Goal: Check status: Check status

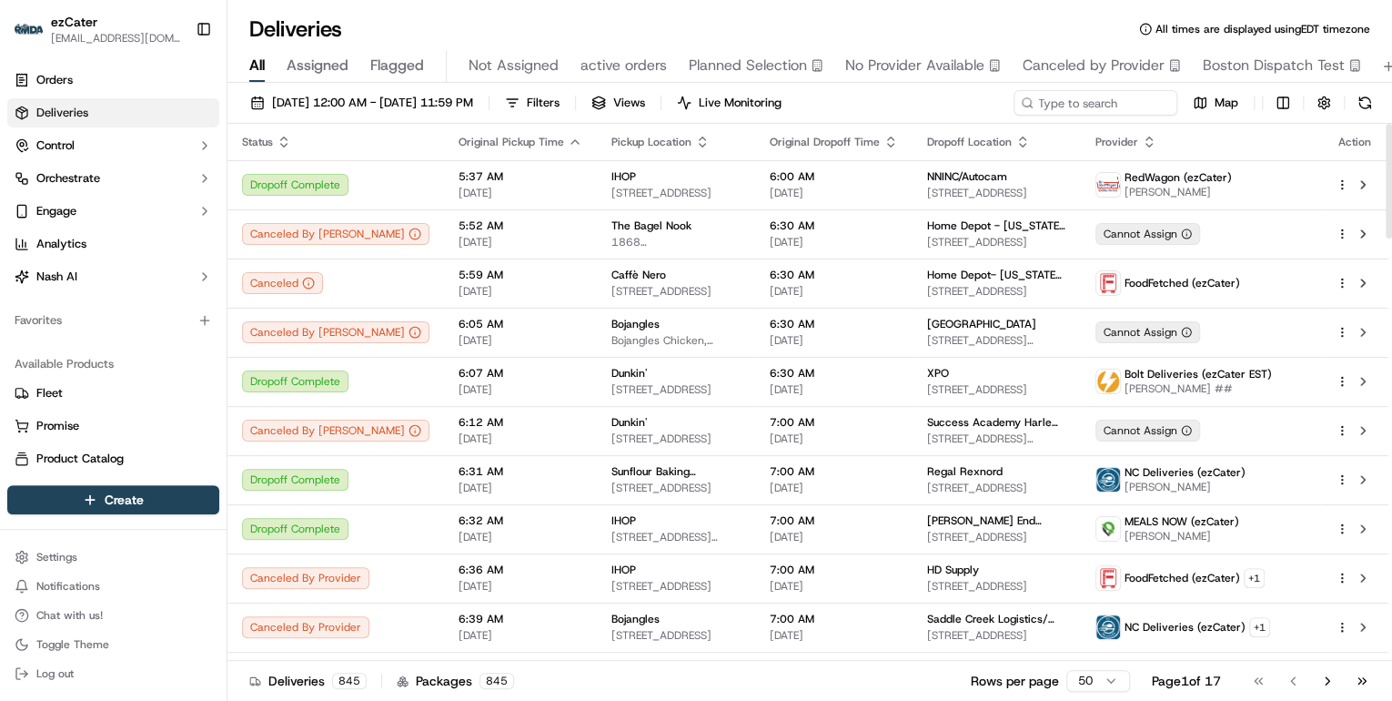
click at [1088, 682] on html "ezCater [EMAIL_ADDRESS][DOMAIN_NAME] Toggle Sidebar Orders Deliveries Control O…" at bounding box center [696, 350] width 1392 height 701
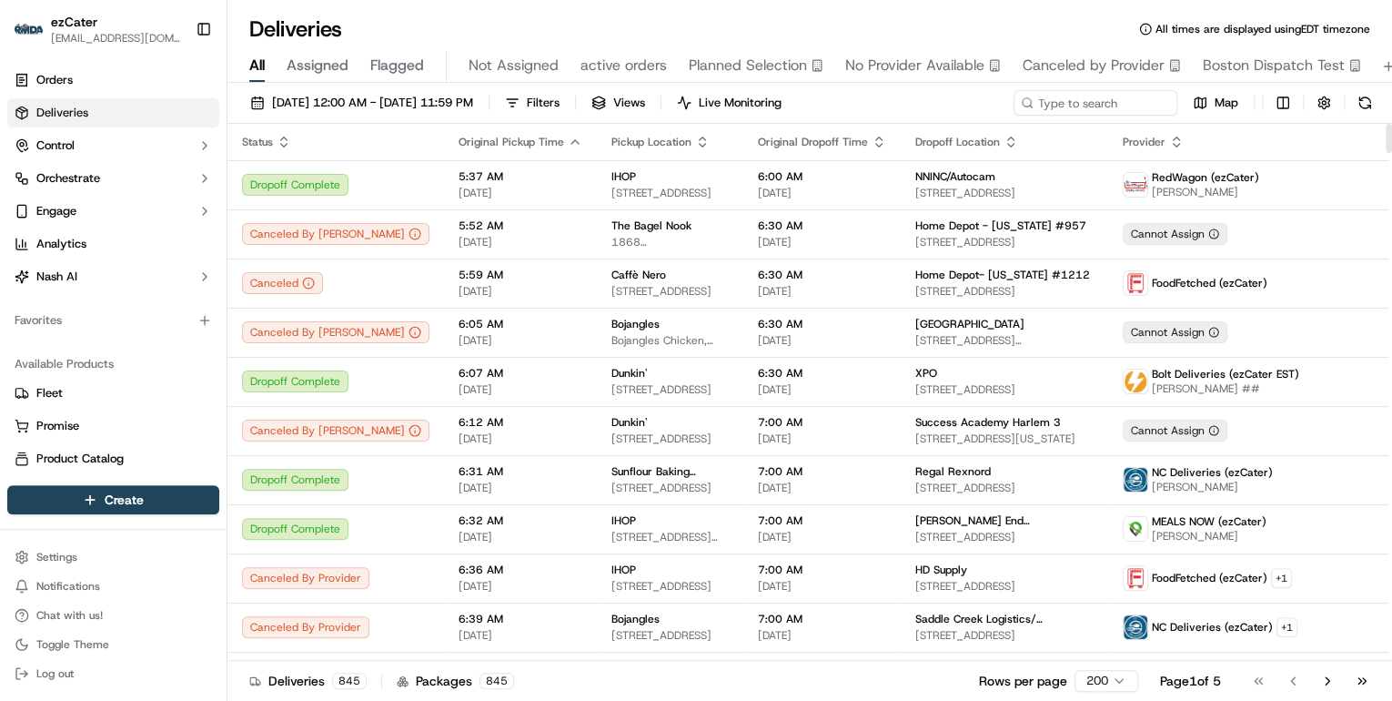
click at [284, 138] on icon "button" at bounding box center [284, 137] width 6 height 3
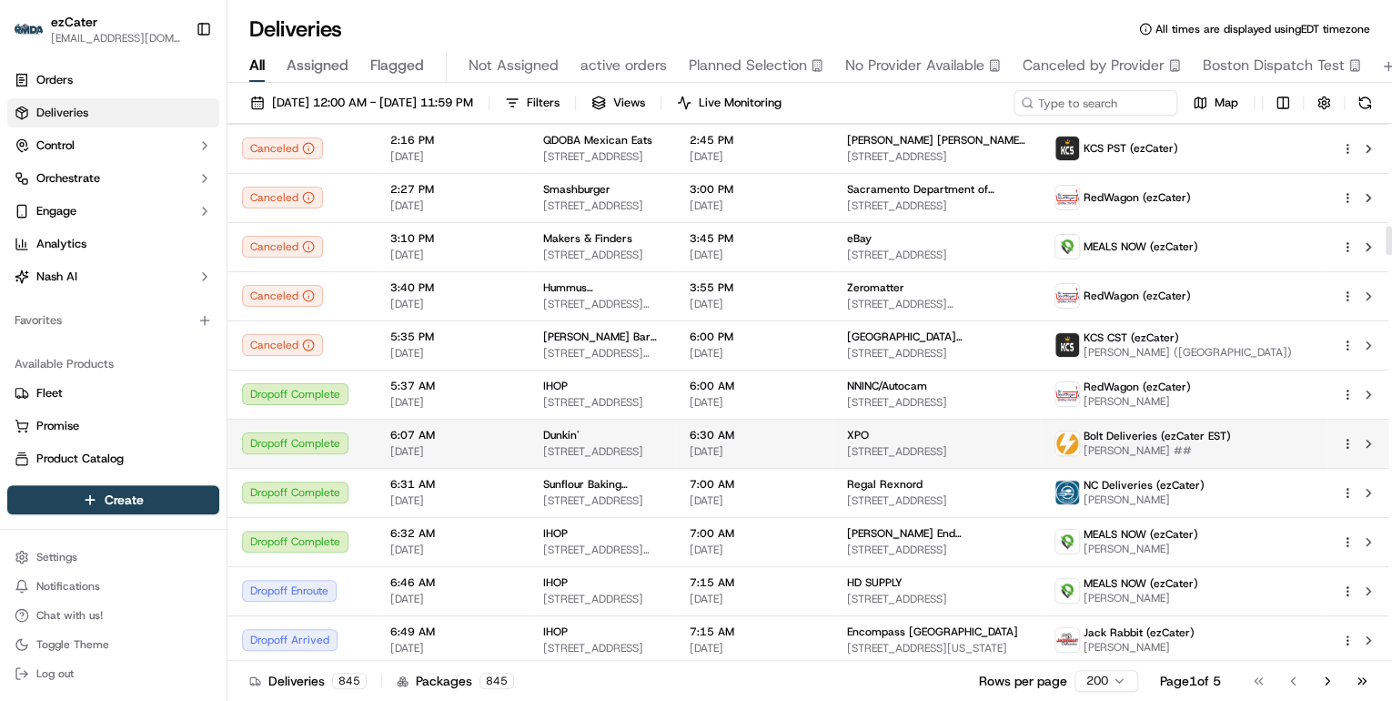
scroll to position [1893, 0]
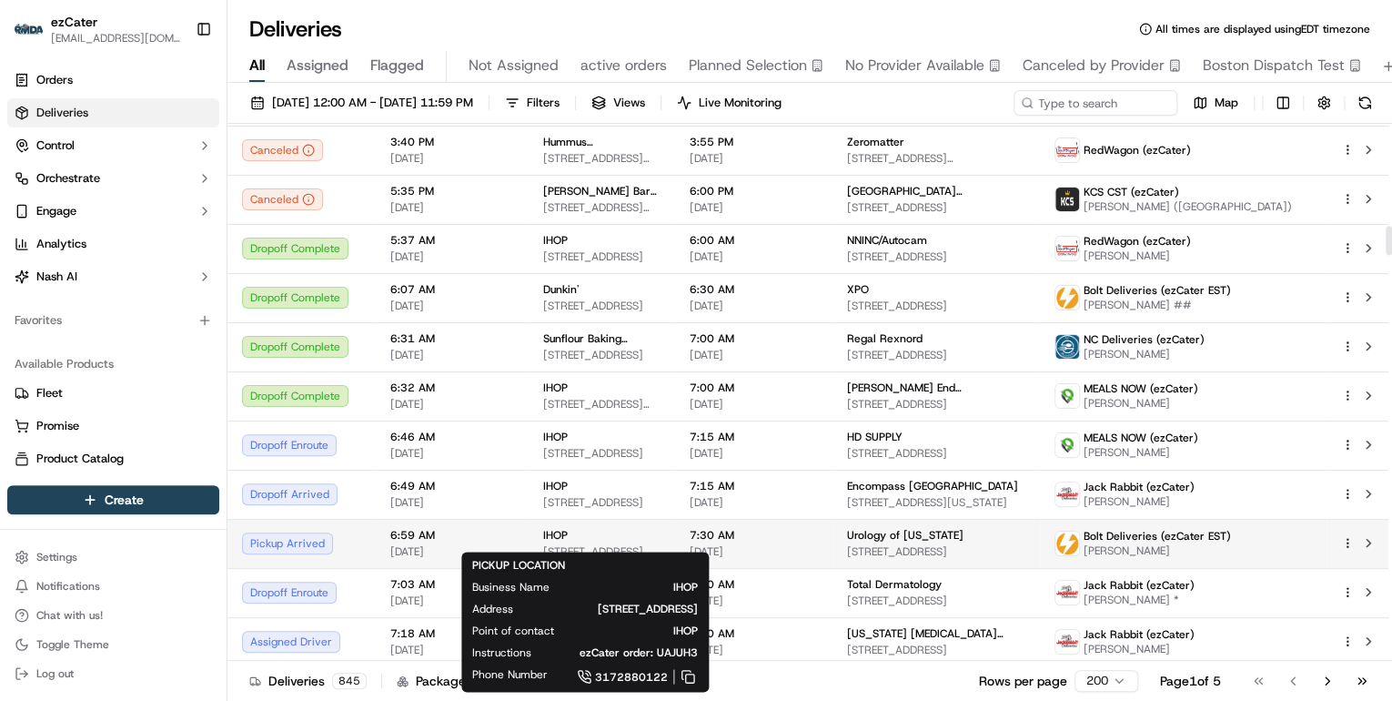
click at [675, 532] on td "IHOP [STREET_ADDRESS]" at bounding box center [602, 543] width 146 height 49
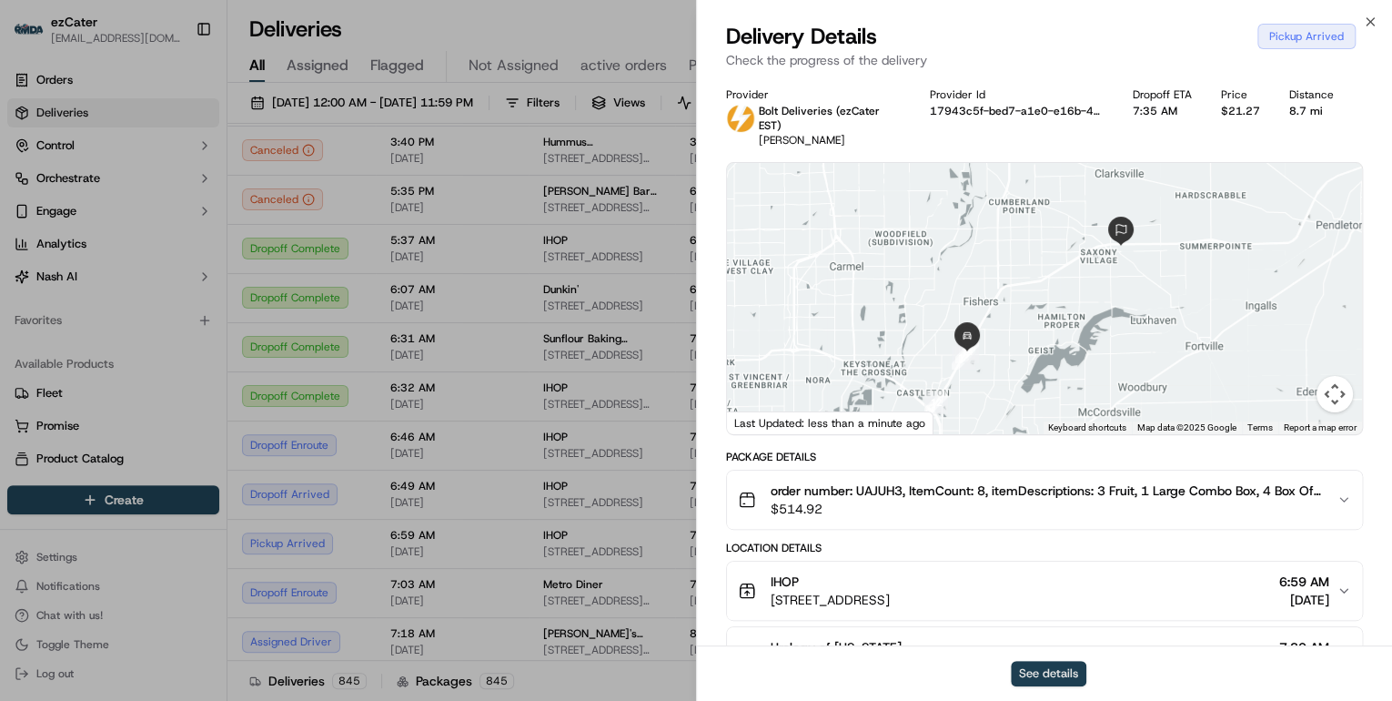
click at [1057, 681] on button "See details" at bounding box center [1049, 673] width 76 height 25
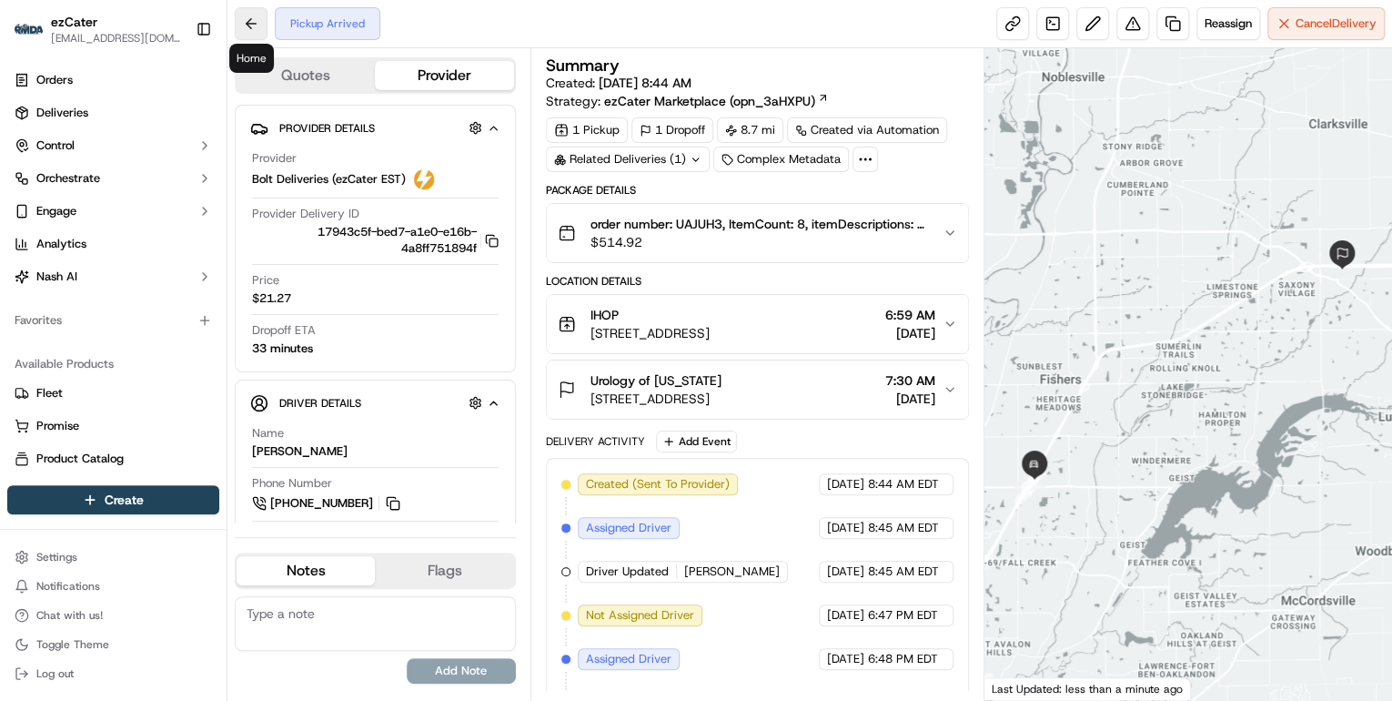
click at [251, 22] on button at bounding box center [251, 23] width 33 height 33
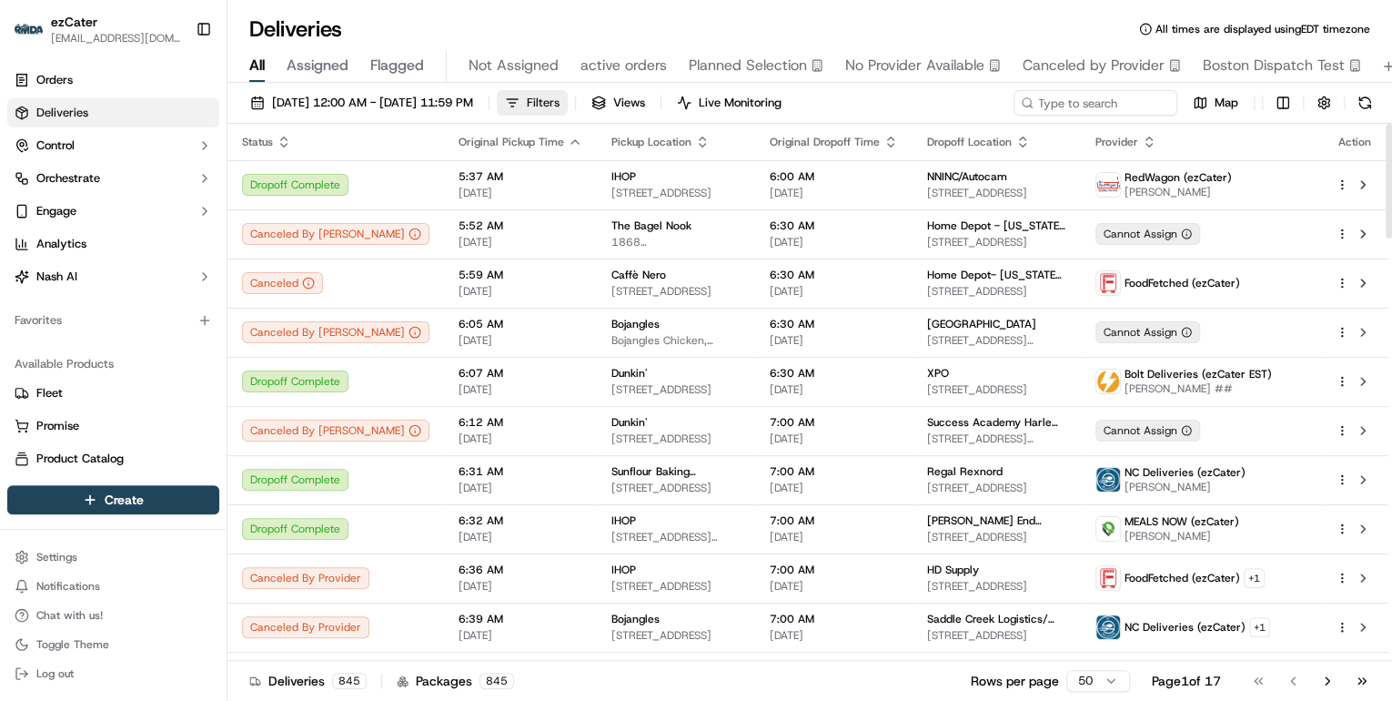
click at [568, 108] on button "Filters" at bounding box center [532, 102] width 71 height 25
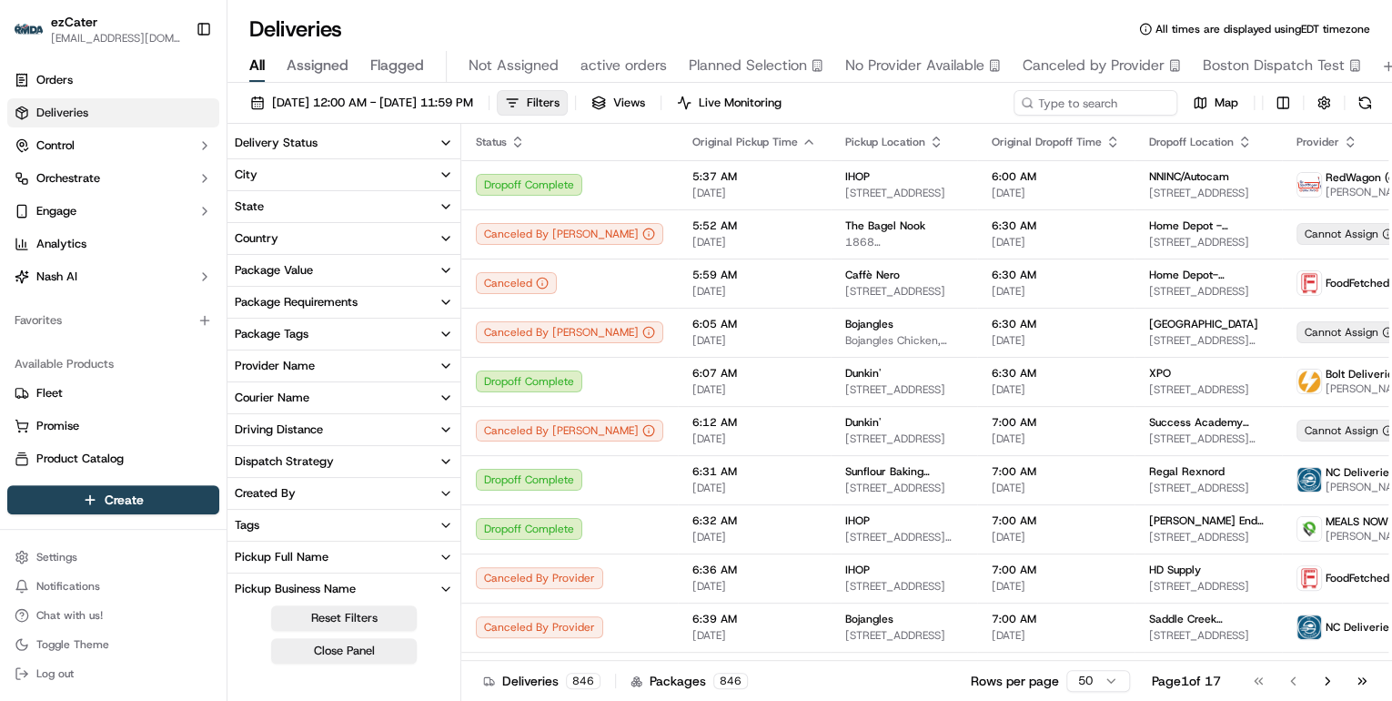
click at [449, 140] on icon "button" at bounding box center [446, 143] width 15 height 15
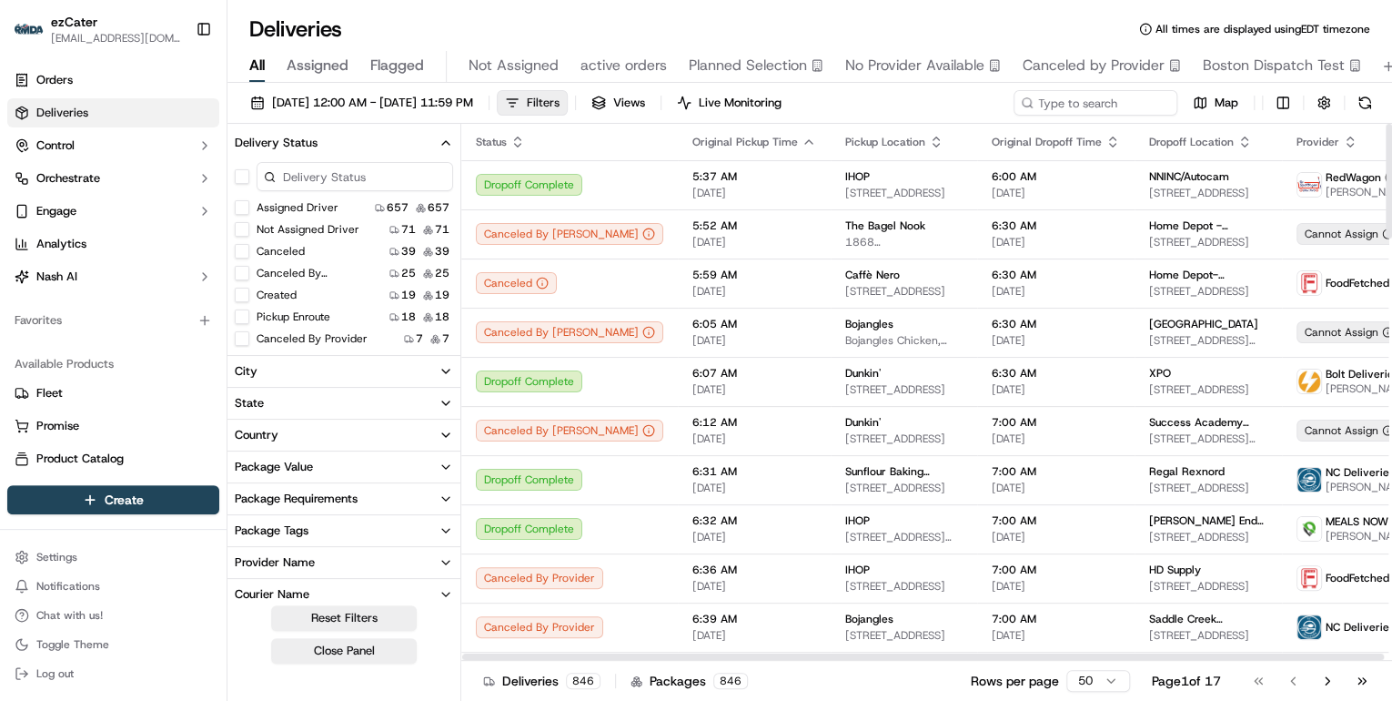
click at [568, 106] on button "Filters" at bounding box center [532, 102] width 71 height 25
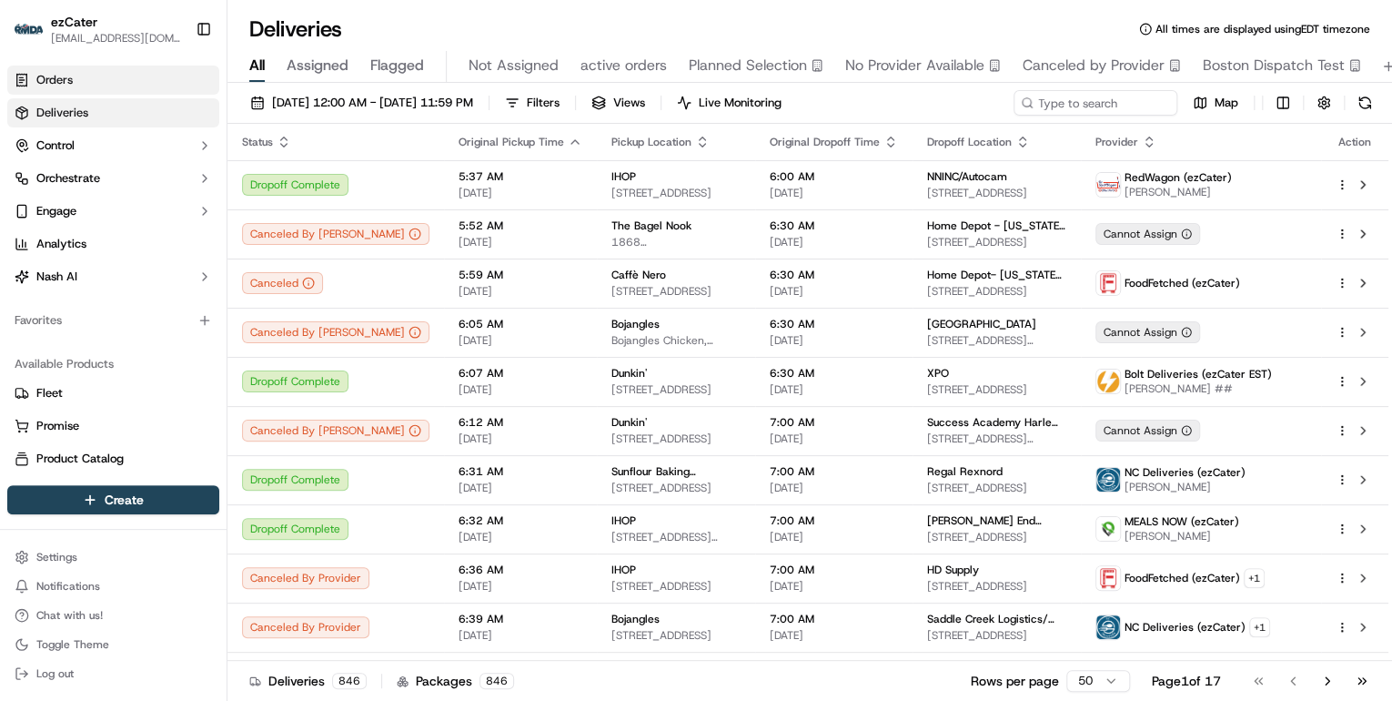
click at [102, 87] on link "Orders" at bounding box center [113, 80] width 212 height 29
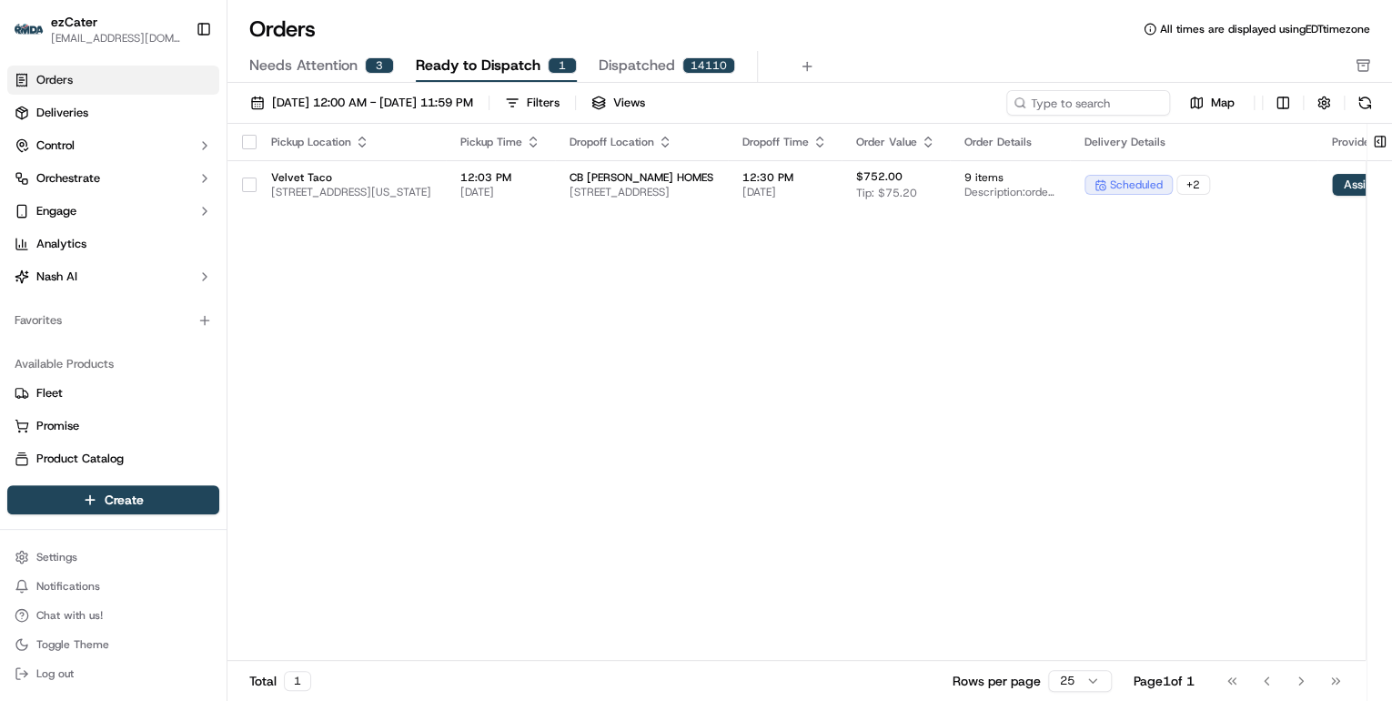
click at [309, 68] on span "Needs Attention" at bounding box center [303, 66] width 108 height 22
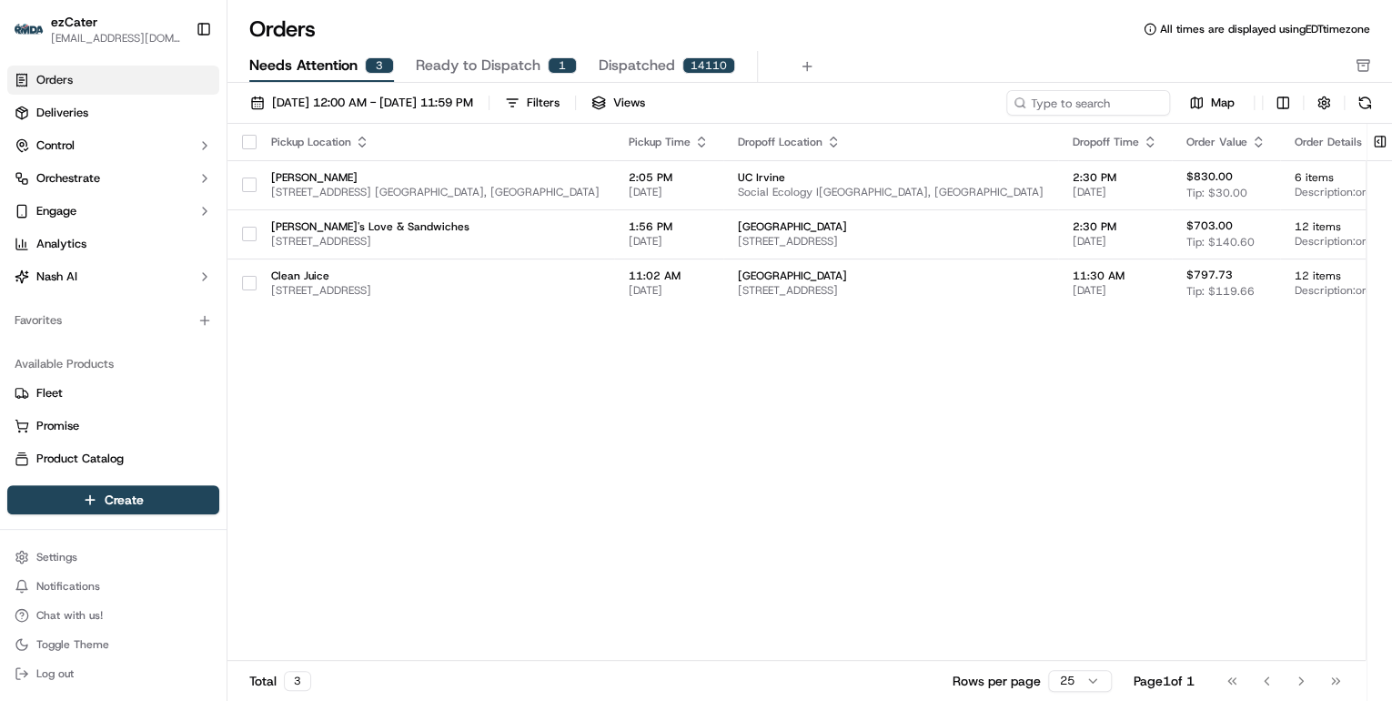
click at [694, 136] on icon "button" at bounding box center [701, 142] width 15 height 15
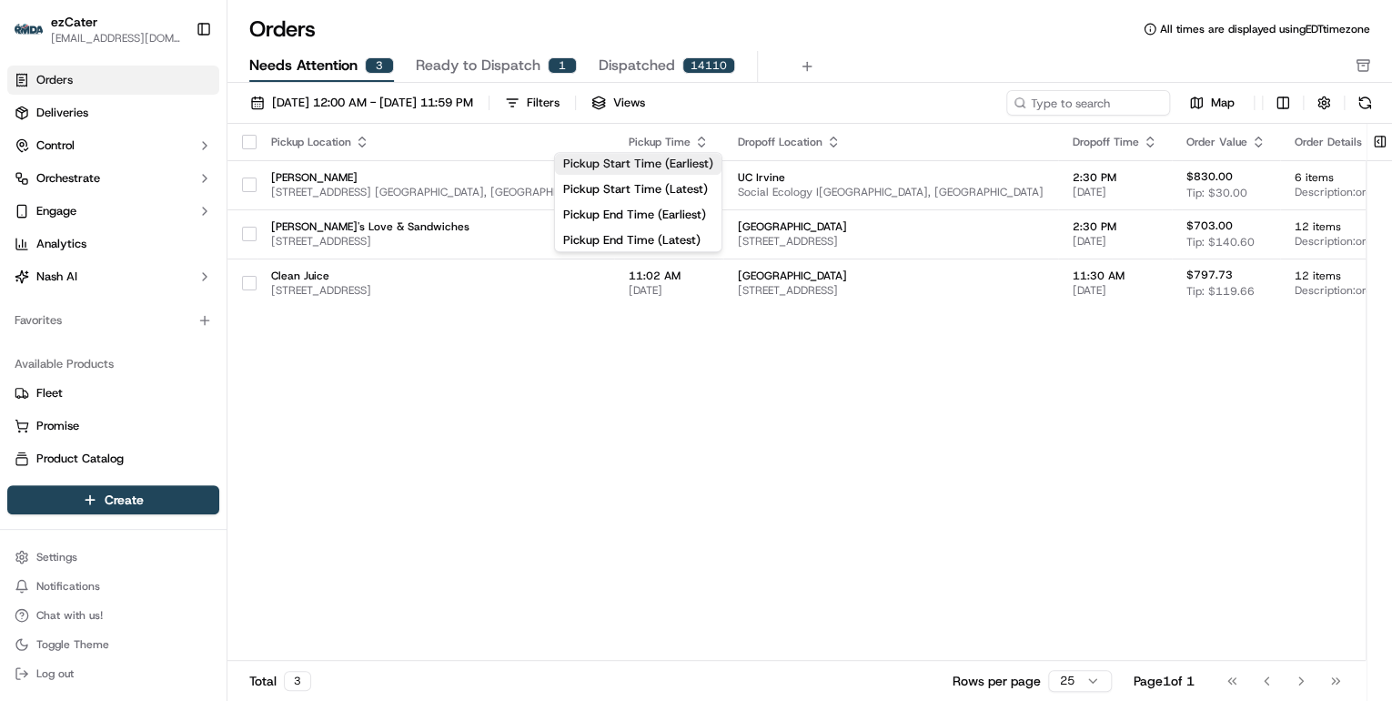
click at [625, 165] on button "Pickup Start Time (Earliest)" at bounding box center [638, 164] width 167 height 22
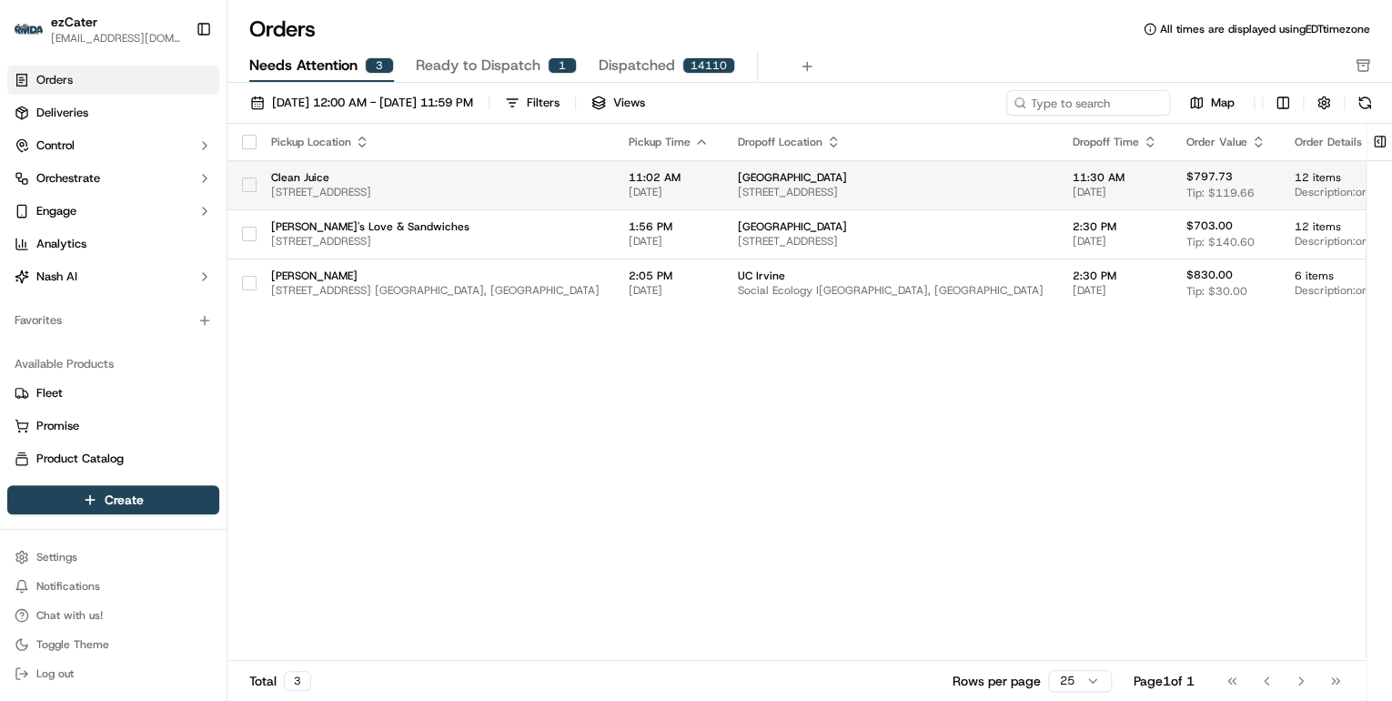
click at [497, 177] on span "Clean Juice" at bounding box center [435, 177] width 328 height 15
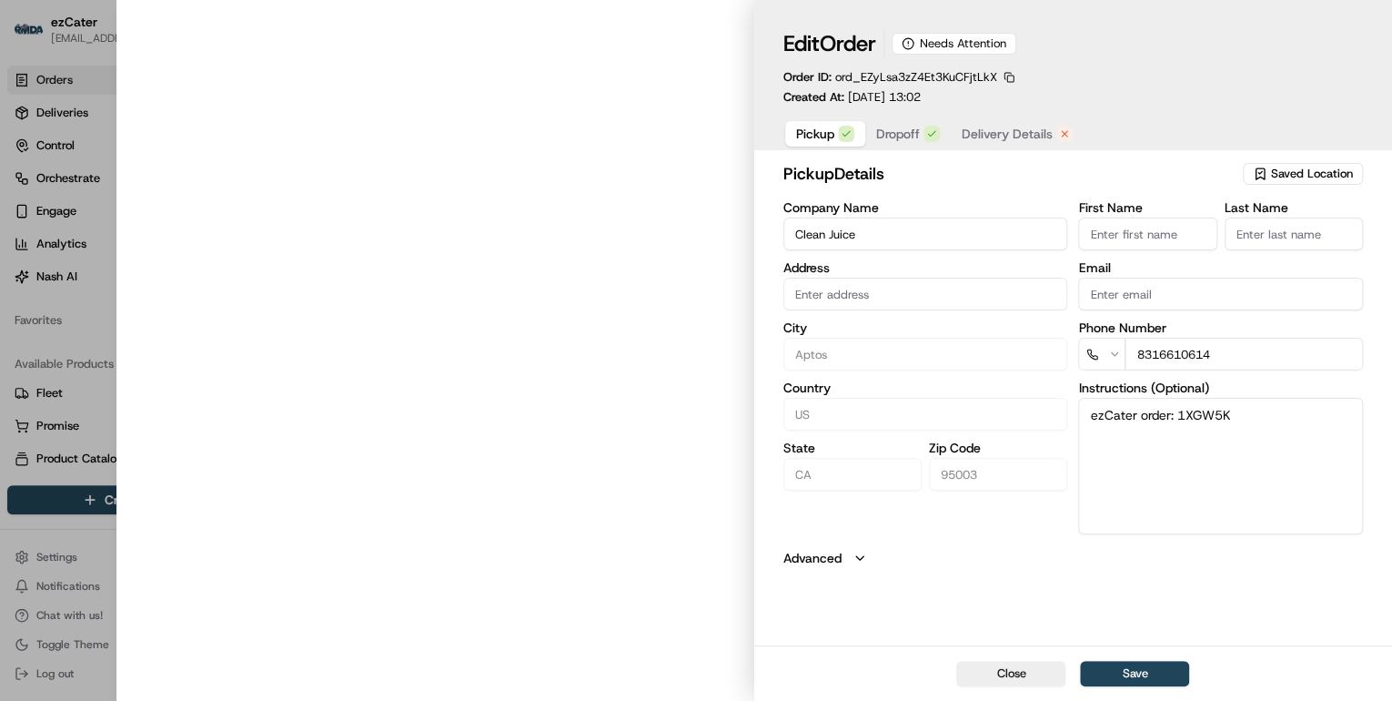
type input "100 Rancho Del Mar, Aptos, CA, 95003"
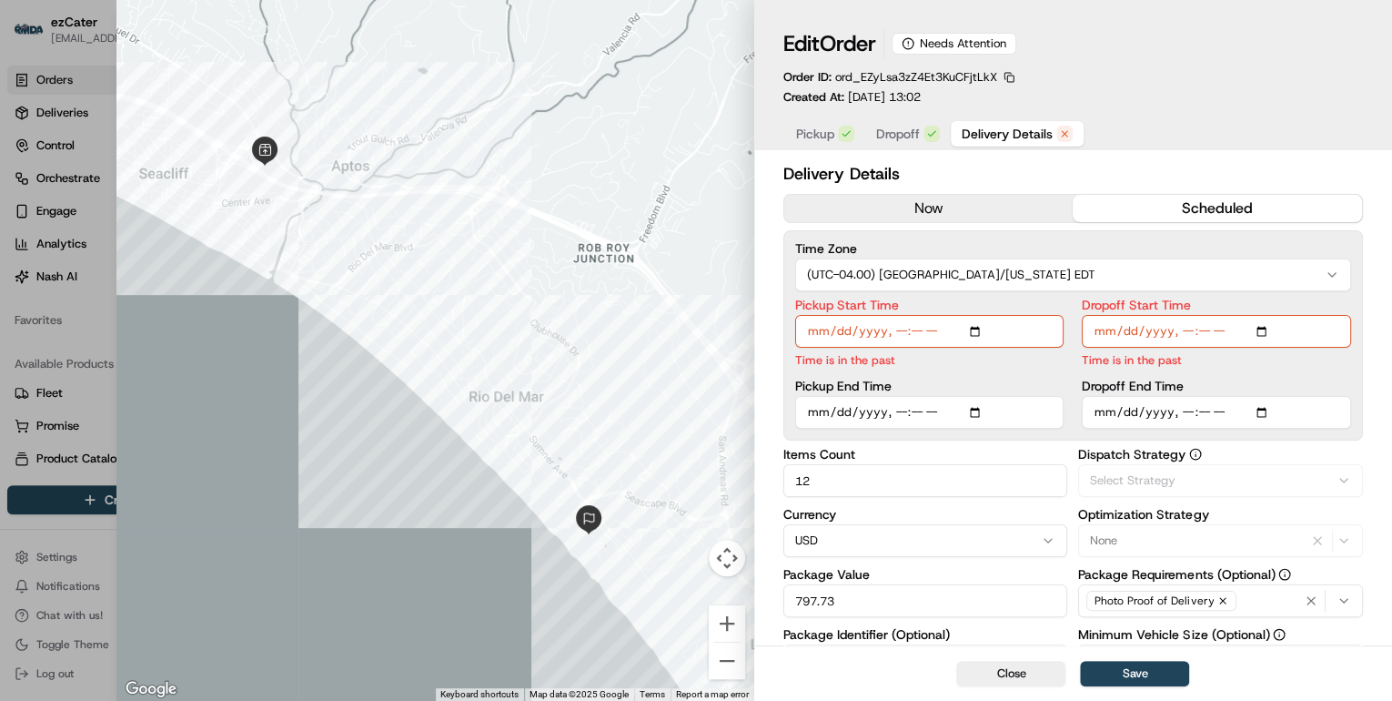
click at [994, 131] on span "Delivery Details" at bounding box center [1007, 134] width 91 height 18
click at [105, 80] on div at bounding box center [696, 350] width 1392 height 701
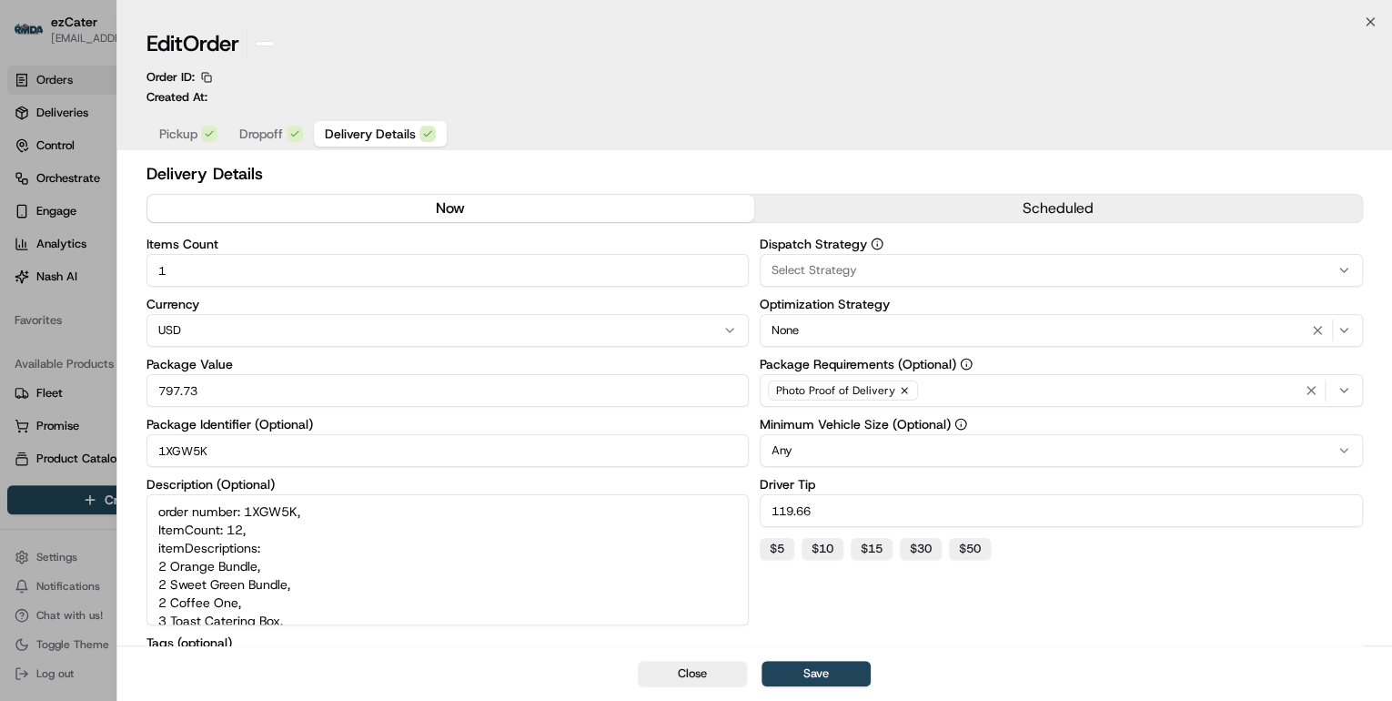
type input "1"
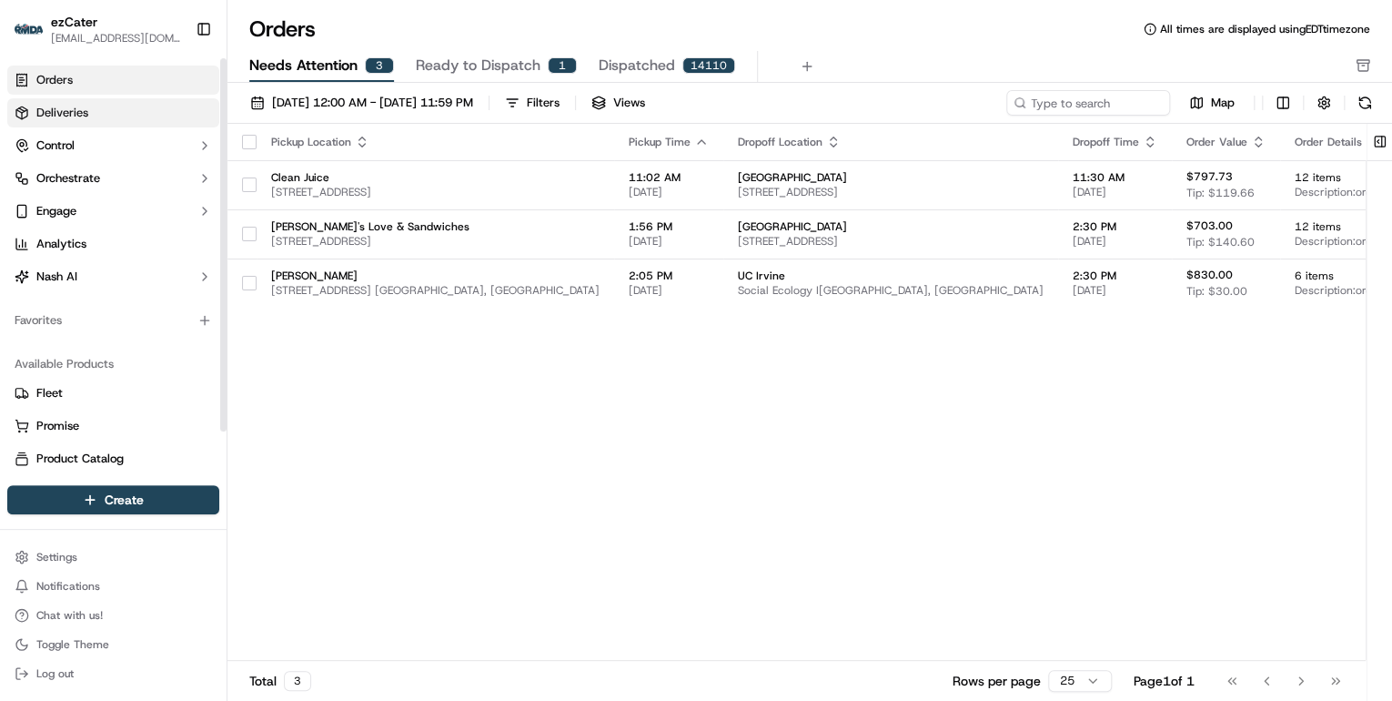
click at [92, 119] on link "Deliveries" at bounding box center [113, 112] width 212 height 29
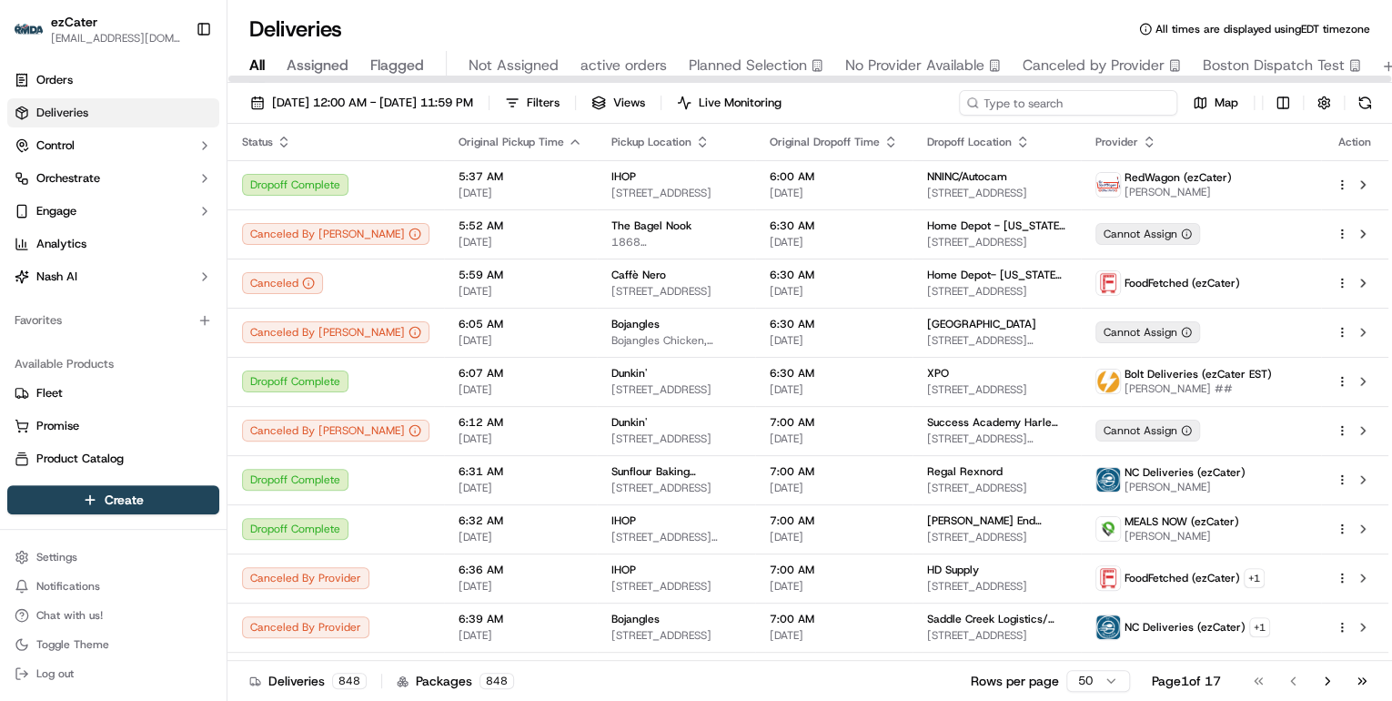
click at [1063, 109] on input at bounding box center [1068, 102] width 218 height 25
paste input "K58-1R1"
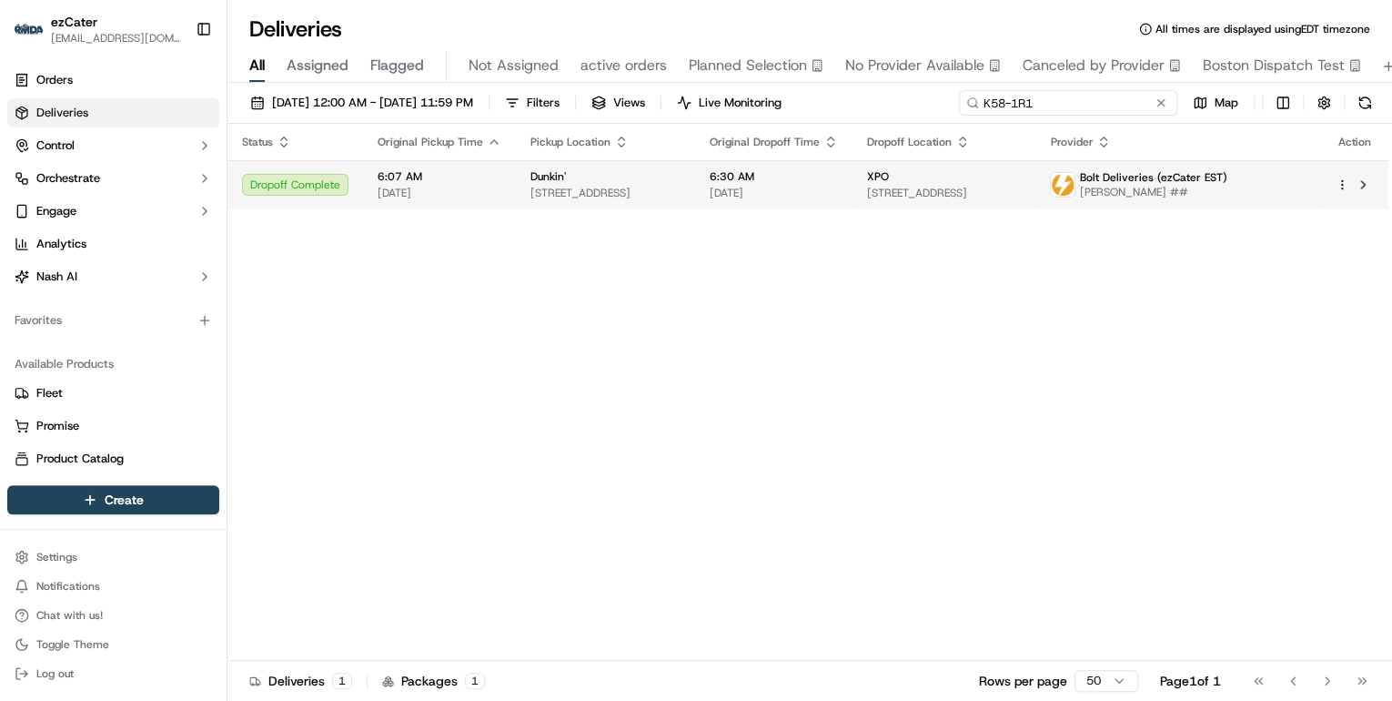
type input "K58-1R1"
click at [763, 186] on span "[DATE]" at bounding box center [774, 193] width 128 height 15
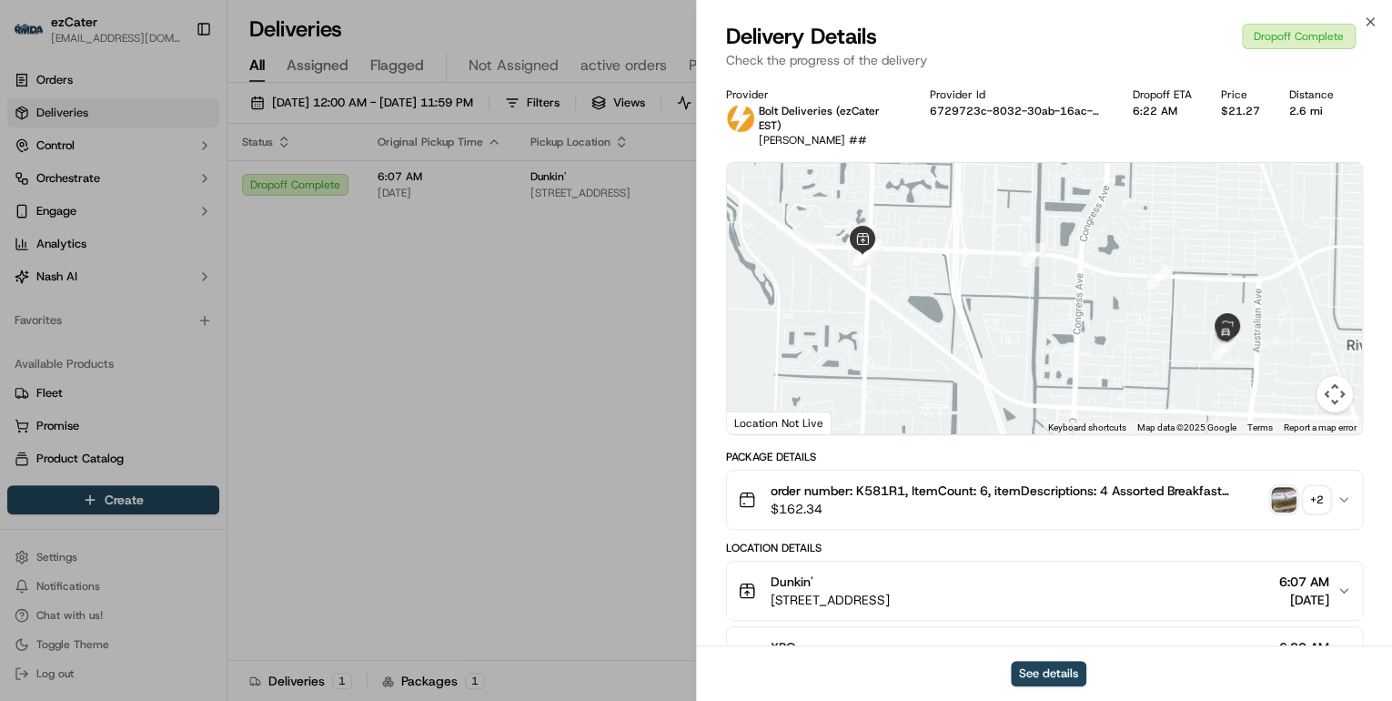
click at [1316, 487] on div "+ 2" at bounding box center [1316, 499] width 25 height 25
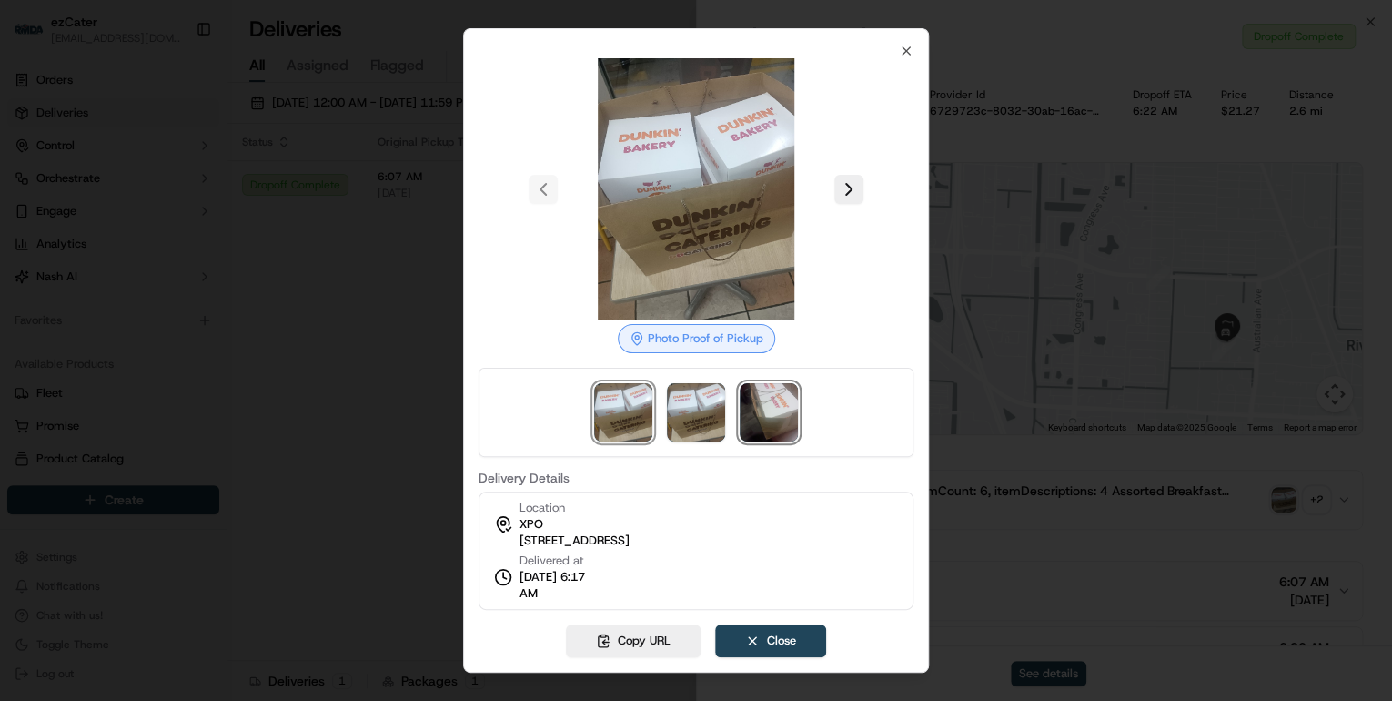
click at [793, 419] on img at bounding box center [769, 412] width 58 height 58
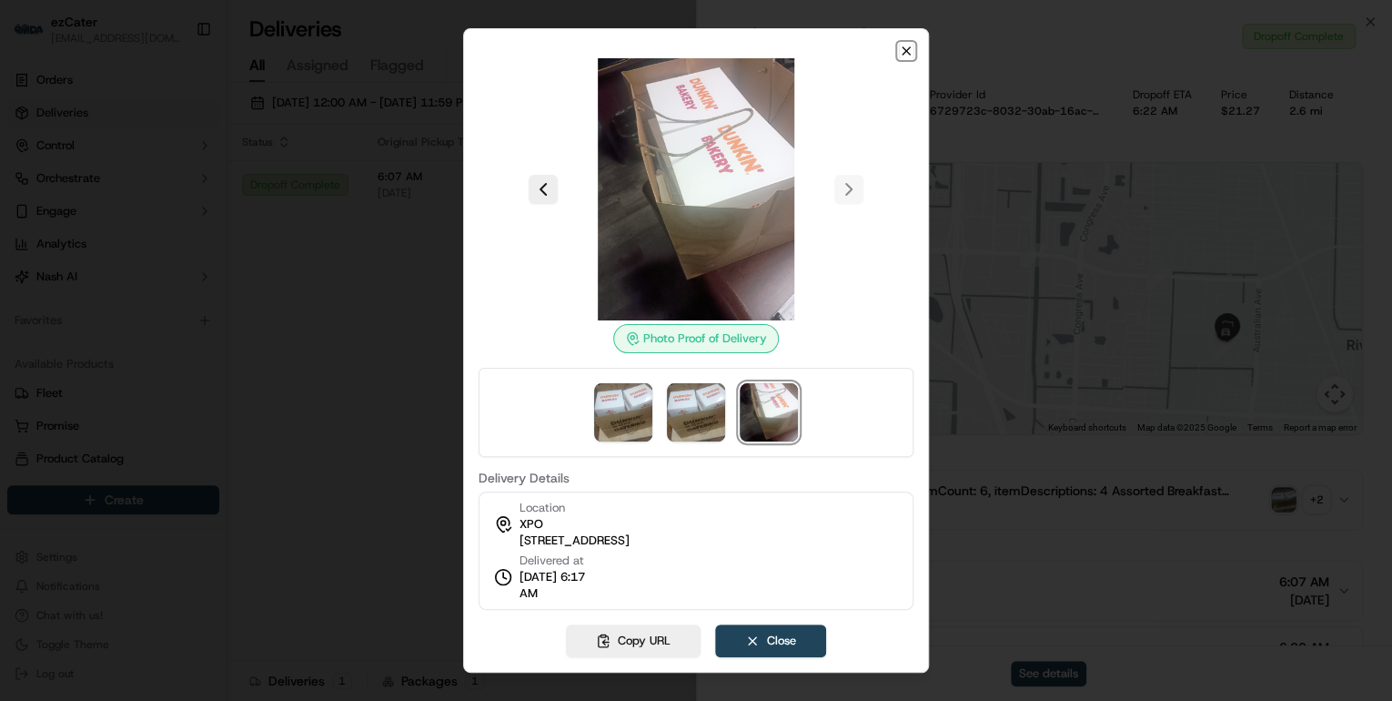
click at [907, 57] on icon "button" at bounding box center [906, 51] width 15 height 15
